Goal: Task Accomplishment & Management: Manage account settings

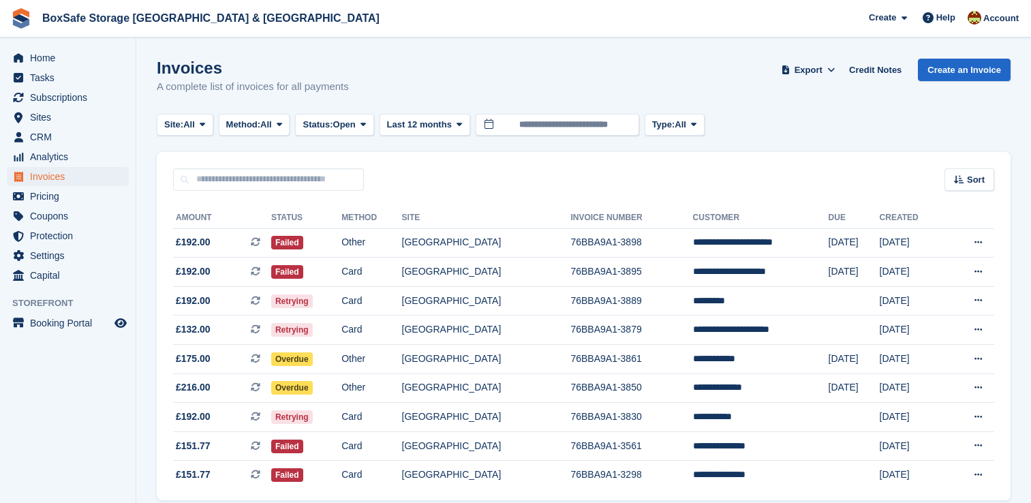
scroll to position [55, 0]
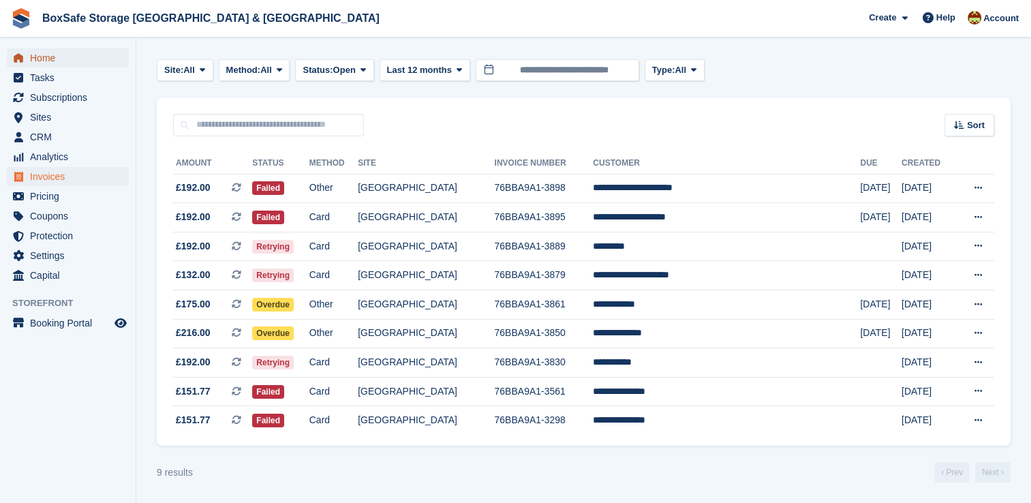
click at [56, 61] on span "Home" at bounding box center [71, 57] width 82 height 19
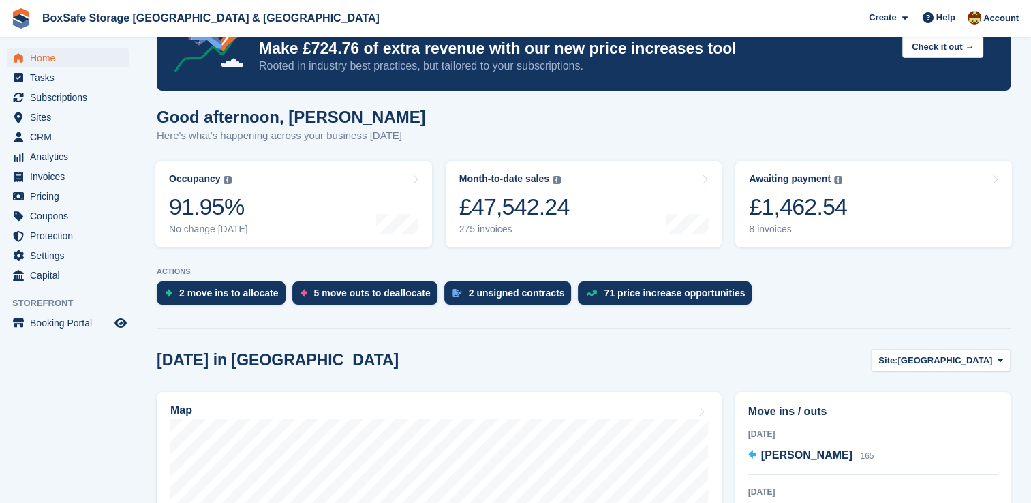
scroll to position [52, 0]
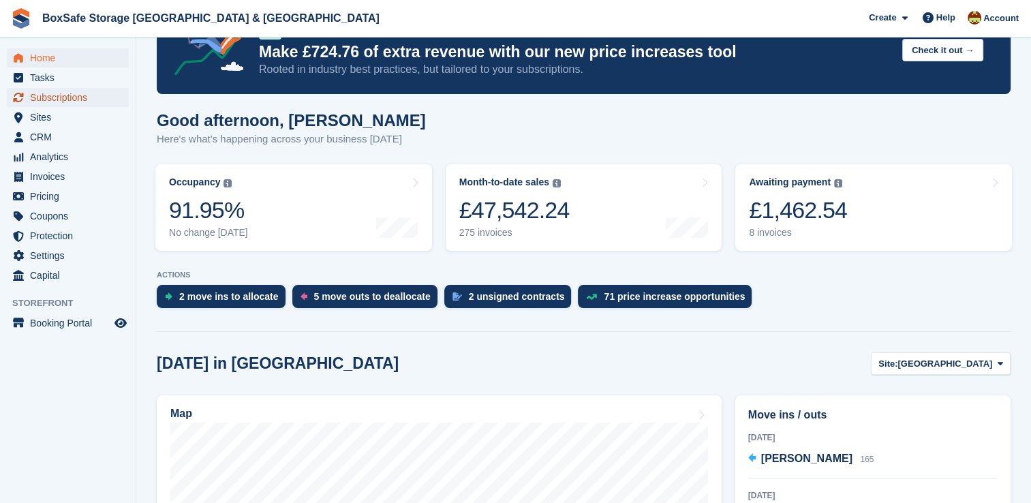
click at [82, 93] on span "Subscriptions" at bounding box center [71, 97] width 82 height 19
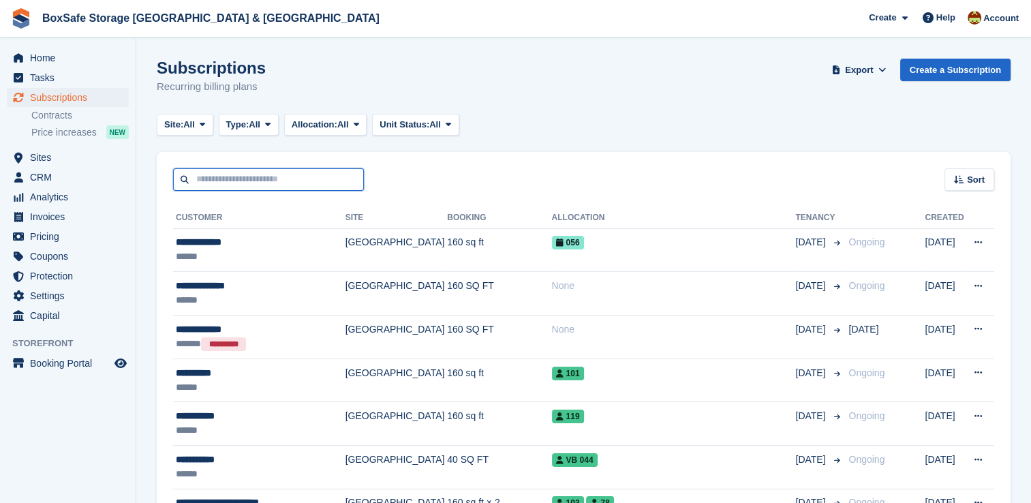
click at [281, 179] on input "text" at bounding box center [268, 179] width 191 height 22
click at [68, 55] on span "Home" at bounding box center [71, 57] width 82 height 19
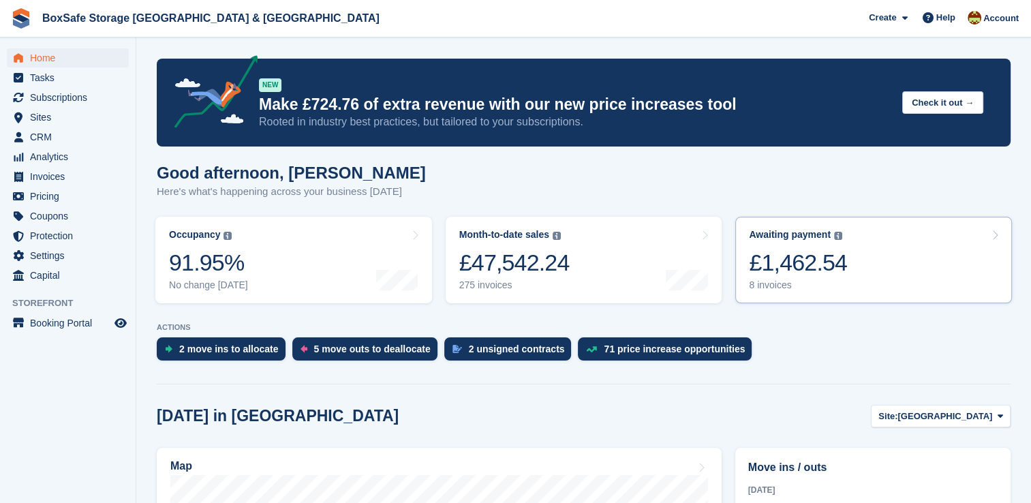
click at [861, 279] on link "Awaiting payment The total outstanding balance on all open invoices. £1,462.54 …" at bounding box center [873, 260] width 277 height 87
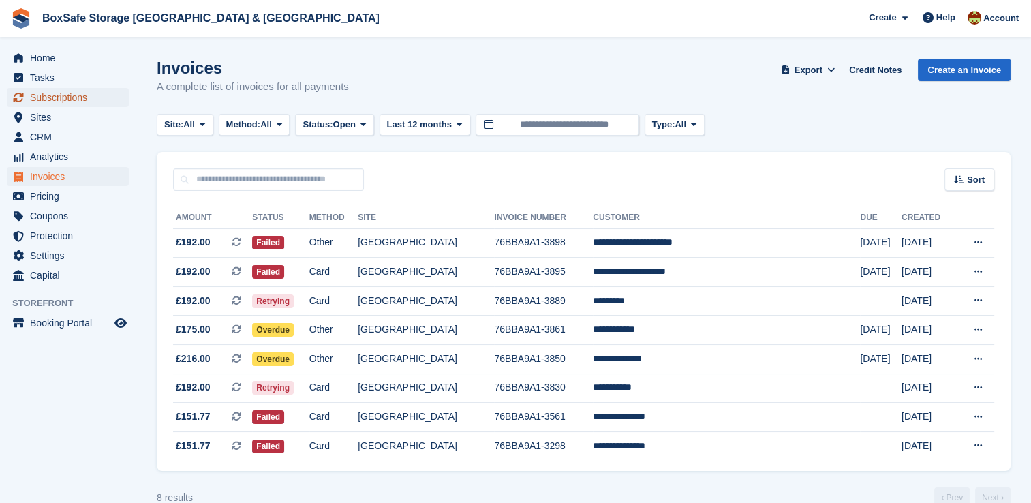
click at [78, 97] on span "Subscriptions" at bounding box center [71, 97] width 82 height 19
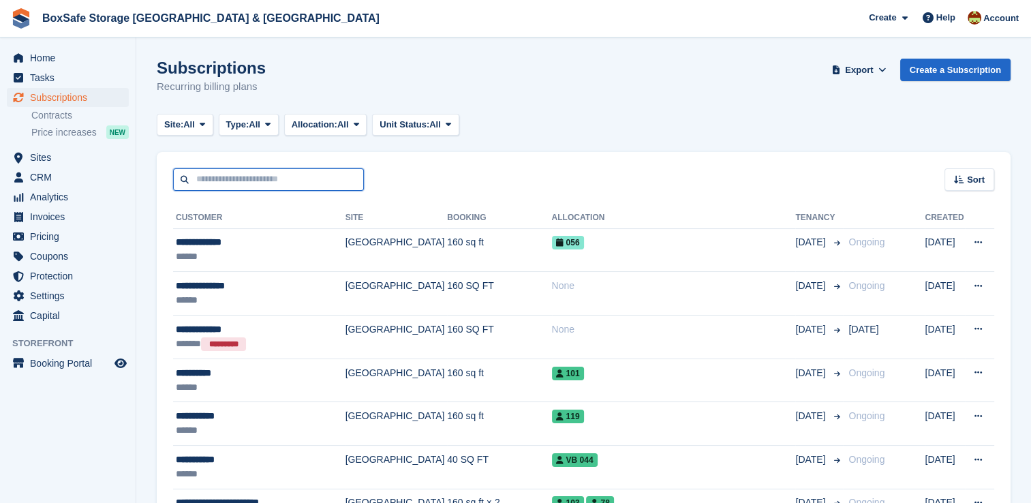
click at [257, 172] on input "text" at bounding box center [268, 179] width 191 height 22
type input "***"
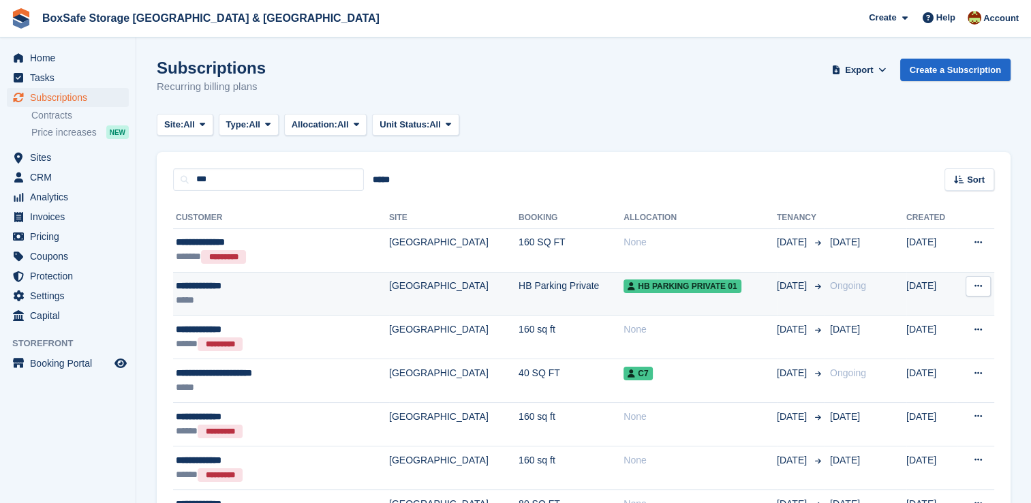
click at [623, 300] on td "HB Parking Private 01" at bounding box center [699, 294] width 153 height 44
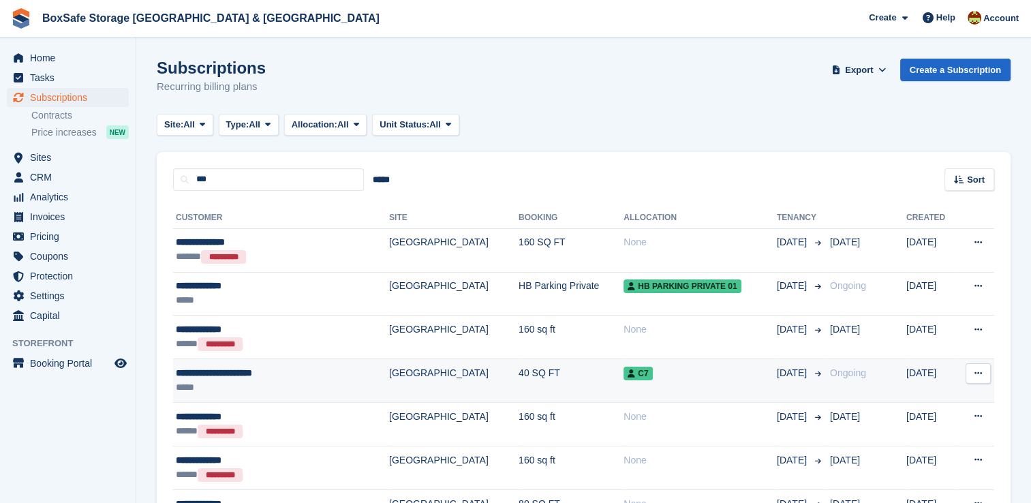
click at [643, 389] on td "C7" at bounding box center [699, 381] width 153 height 44
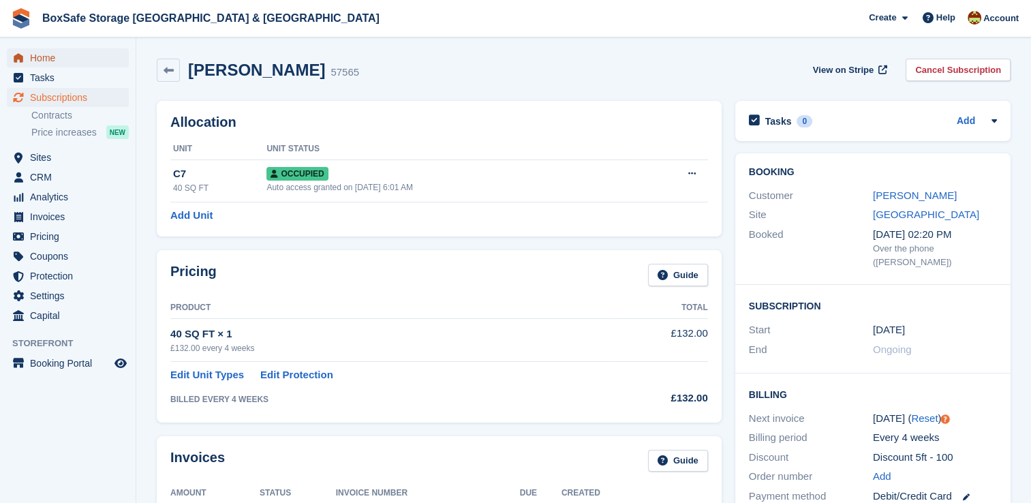
click at [46, 48] on span "Home" at bounding box center [71, 57] width 82 height 19
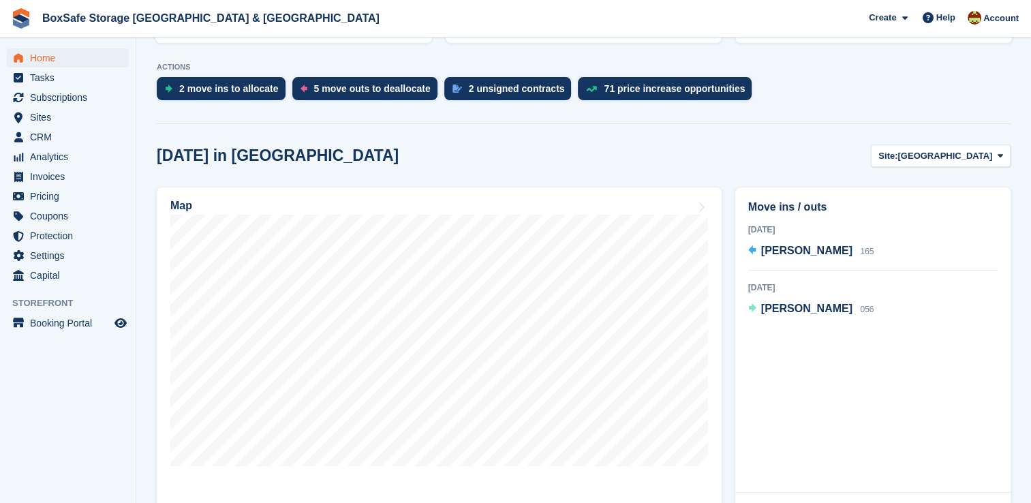
scroll to position [278, 0]
